Goal: Information Seeking & Learning: Find specific fact

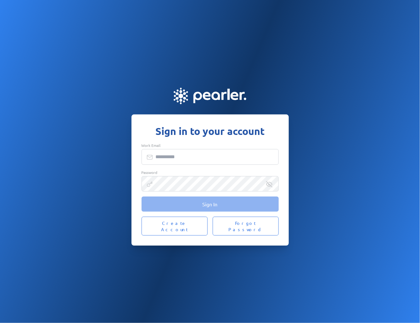
type input "**********"
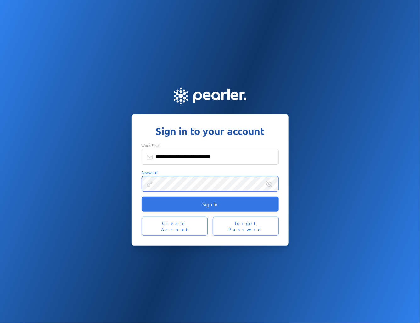
click at [142, 197] on button "Sign In" at bounding box center [210, 204] width 137 height 15
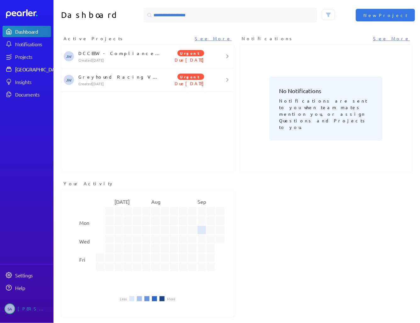
click at [27, 65] on link "[GEOGRAPHIC_DATA]" at bounding box center [27, 69] width 48 height 11
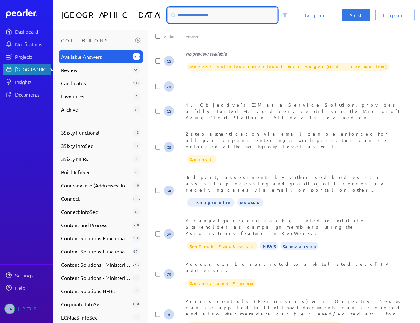
click at [213, 14] on input at bounding box center [223, 15] width 110 height 15
paste input "*****"
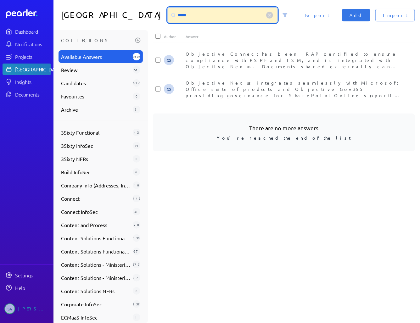
type input "*****"
click at [255, 92] on div "Objective Nexus integrates seamlessly with Microsoft Office suite of products a…" at bounding box center [295, 89] width 218 height 19
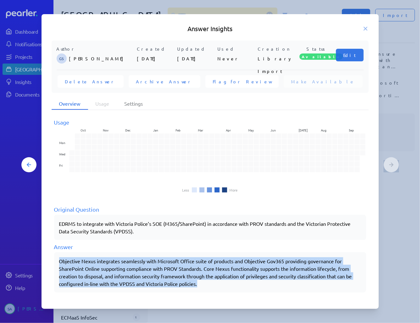
drag, startPoint x: 59, startPoint y: 262, endPoint x: 214, endPoint y: 286, distance: 156.7
click at [214, 286] on div "Objective Nexus integrates seamlessly with Microsoft Office suite of products a…" at bounding box center [210, 272] width 302 height 30
copy div "Objective Nexus integrates seamlessly with Microsoft Office suite of products a…"
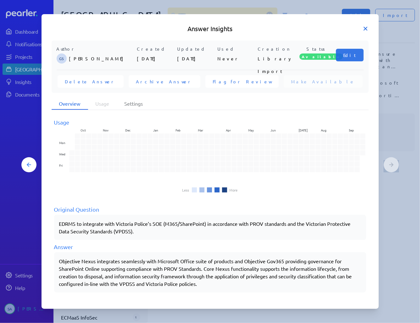
click at [366, 28] on icon at bounding box center [365, 28] width 3 height 3
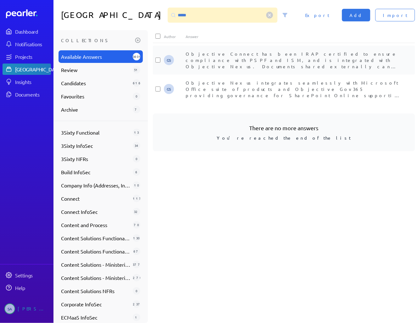
click at [244, 63] on div "Objective Connect has been IRAP certified to ensure compliance with PSPF and IS…" at bounding box center [295, 60] width 218 height 19
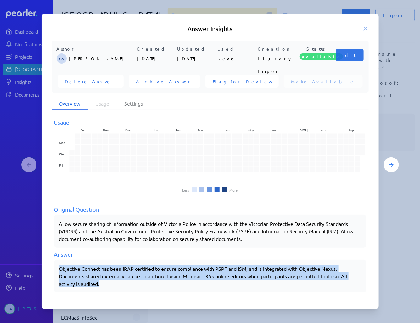
drag, startPoint x: 59, startPoint y: 269, endPoint x: 115, endPoint y: 288, distance: 58.9
click at [115, 288] on div "Objective Connect has been IRAP certified to ensure compliance with PSPF and IS…" at bounding box center [210, 276] width 312 height 33
drag, startPoint x: 115, startPoint y: 288, endPoint x: 153, endPoint y: 275, distance: 40.3
copy div "Objective Connect has been IRAP certified to ensure compliance with PSPF and IS…"
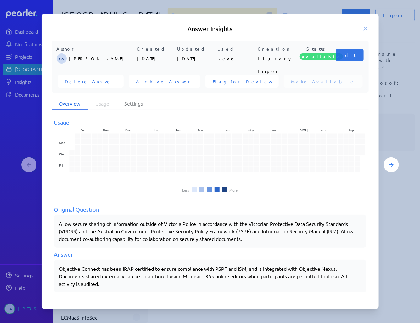
click at [397, 102] on div "Answer Insights Author GS [PERSON_NAME] Created [DATE] Updated [DATE] Used Neve…" at bounding box center [210, 161] width 378 height 295
click at [367, 31] on icon at bounding box center [366, 28] width 6 height 6
